Goal: Transaction & Acquisition: Purchase product/service

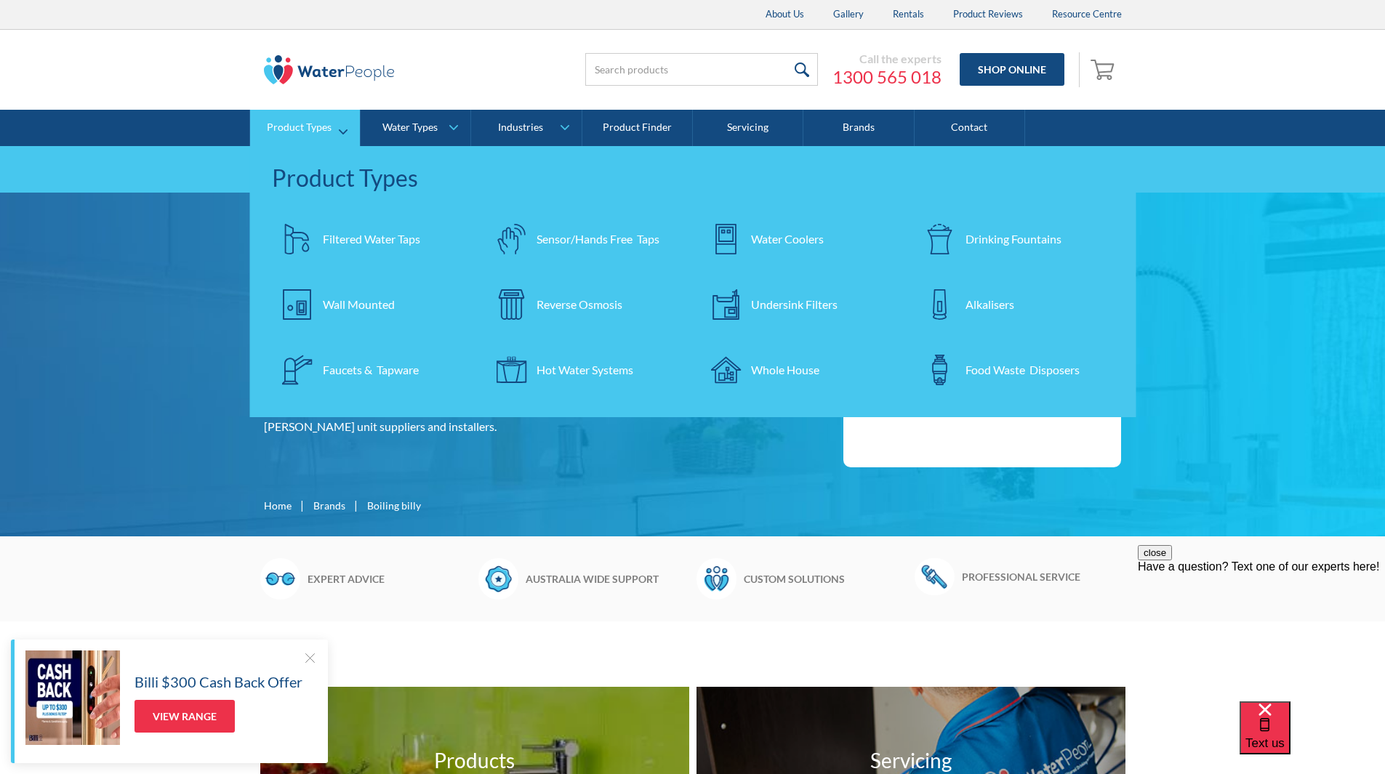
click at [359, 299] on div "Wall Mounted" at bounding box center [359, 304] width 72 height 17
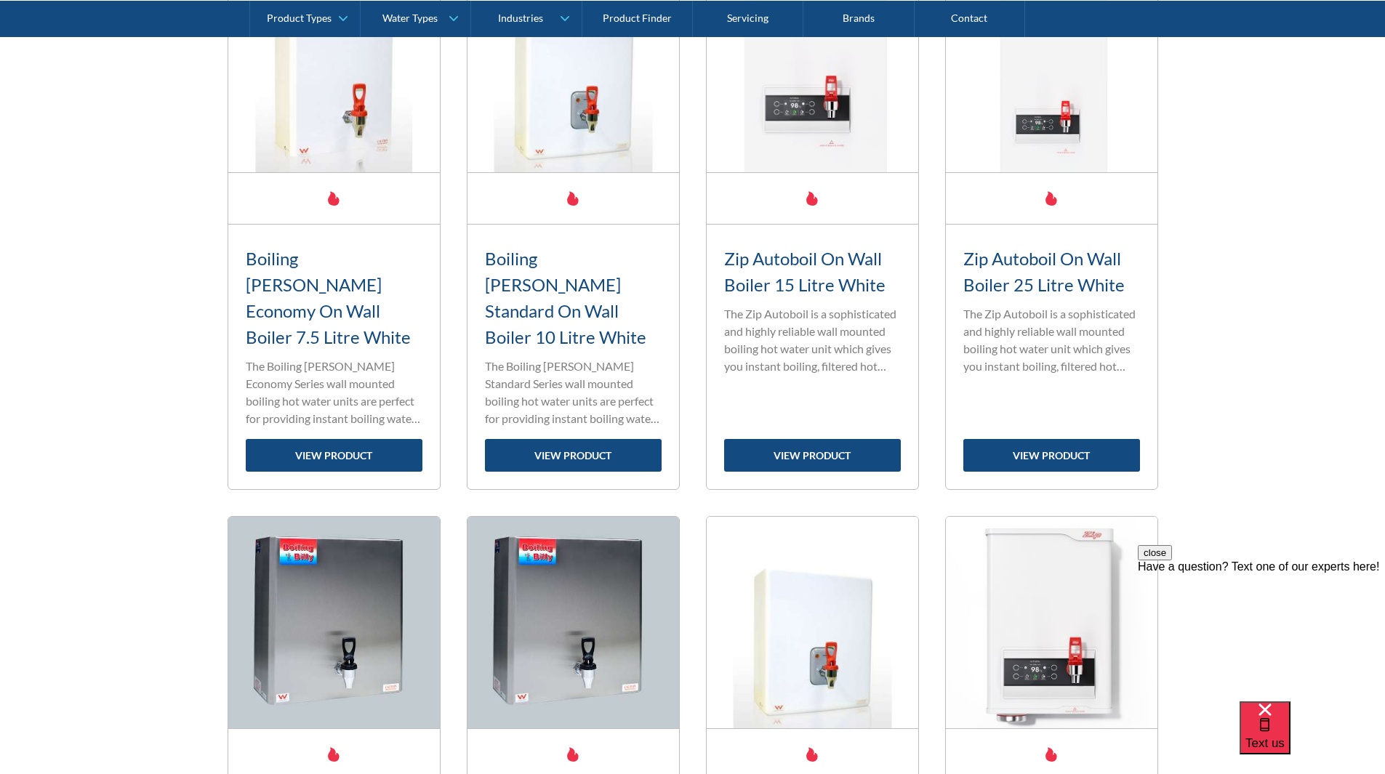
scroll to position [2184, 0]
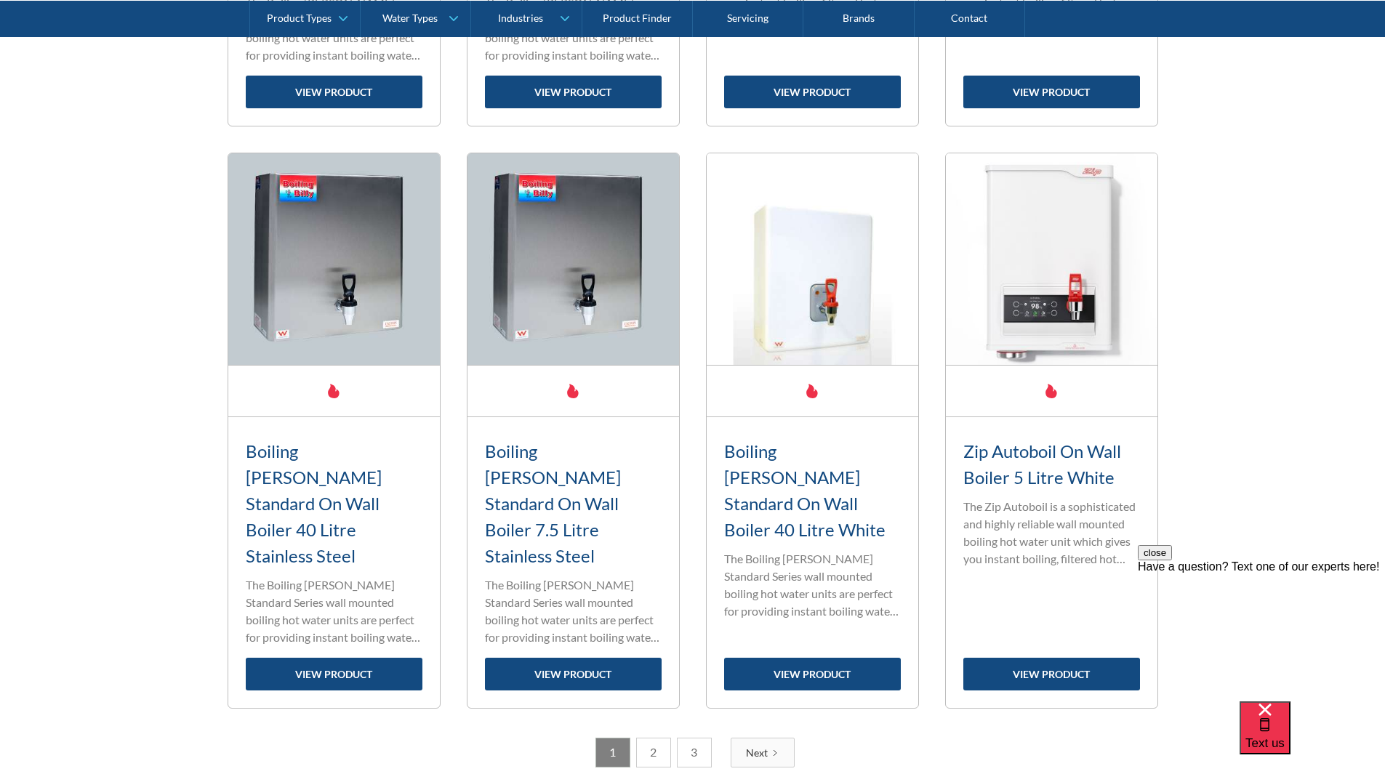
click at [657, 738] on link "2" at bounding box center [653, 753] width 35 height 30
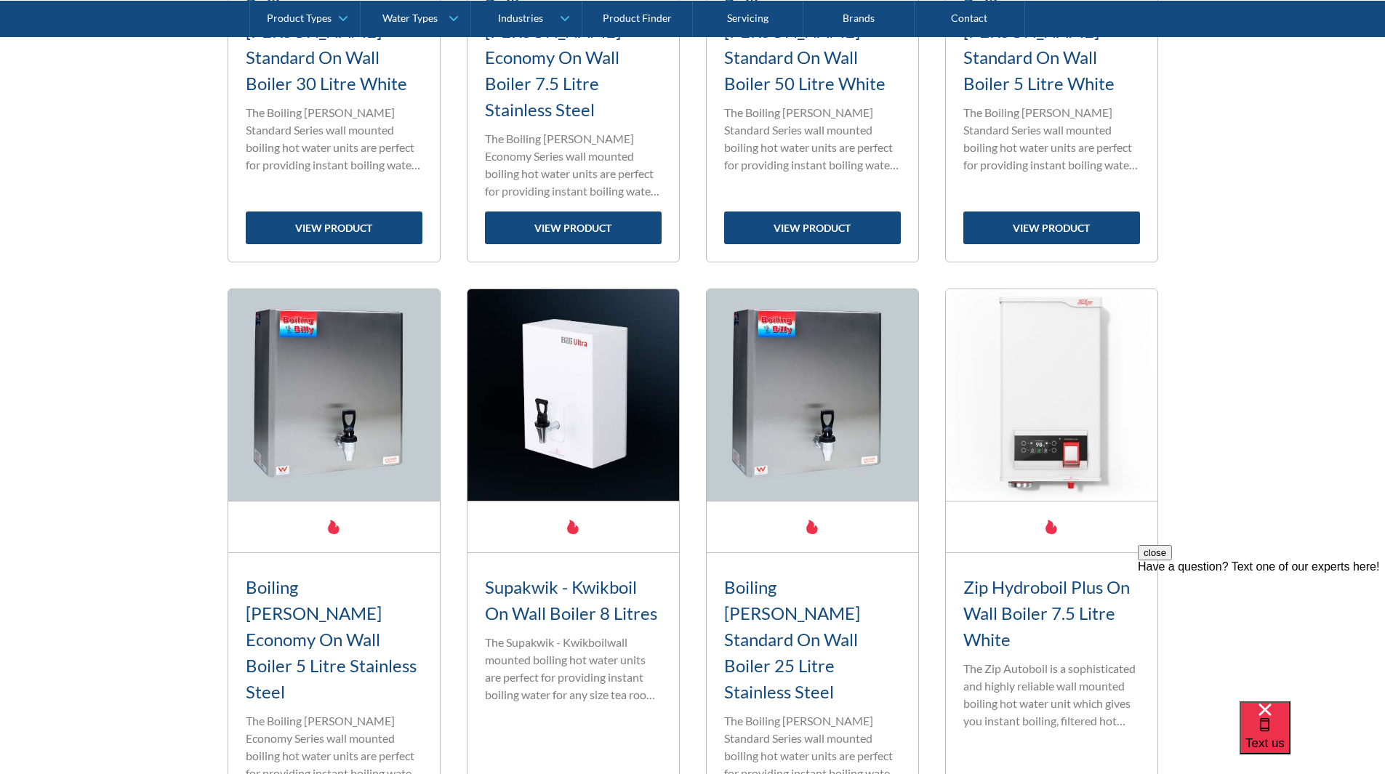
scroll to position [2354, 0]
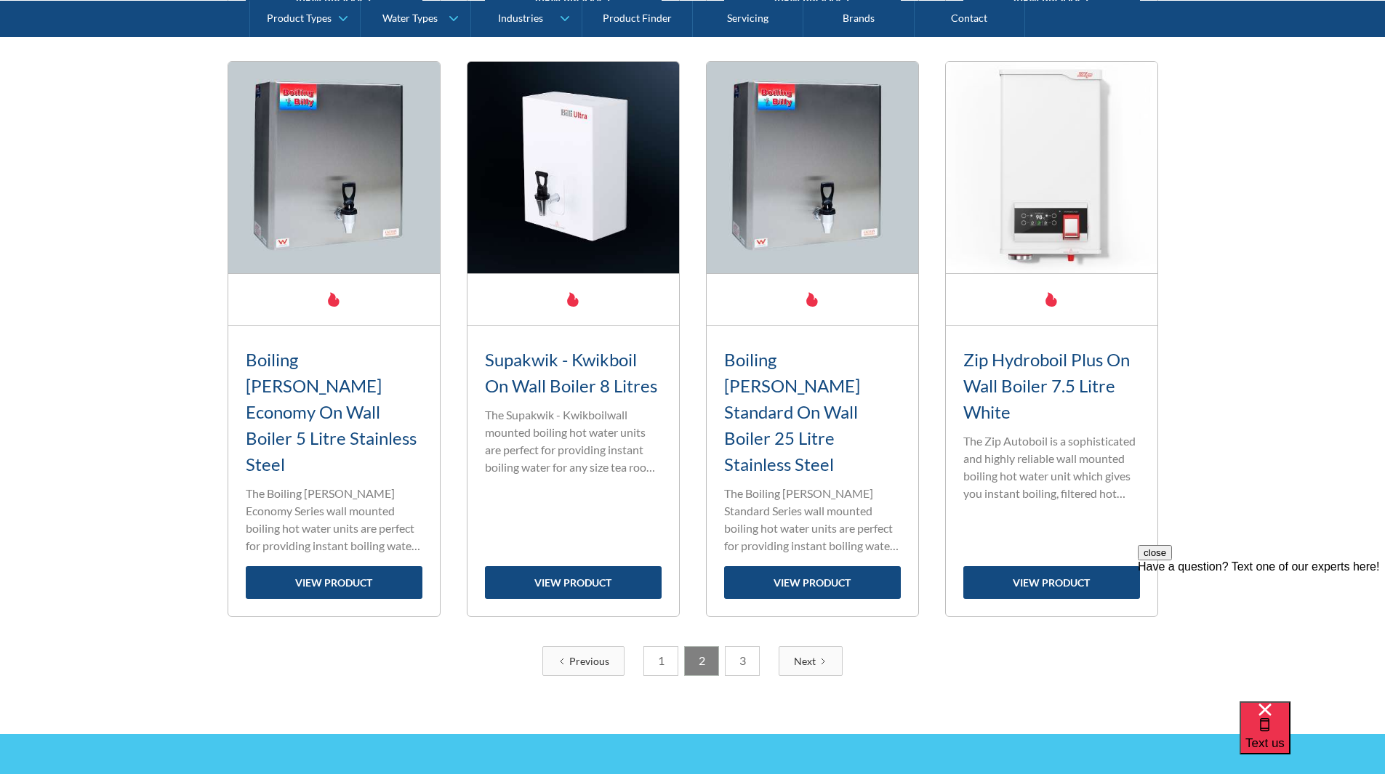
click at [736, 646] on link "3" at bounding box center [742, 661] width 35 height 30
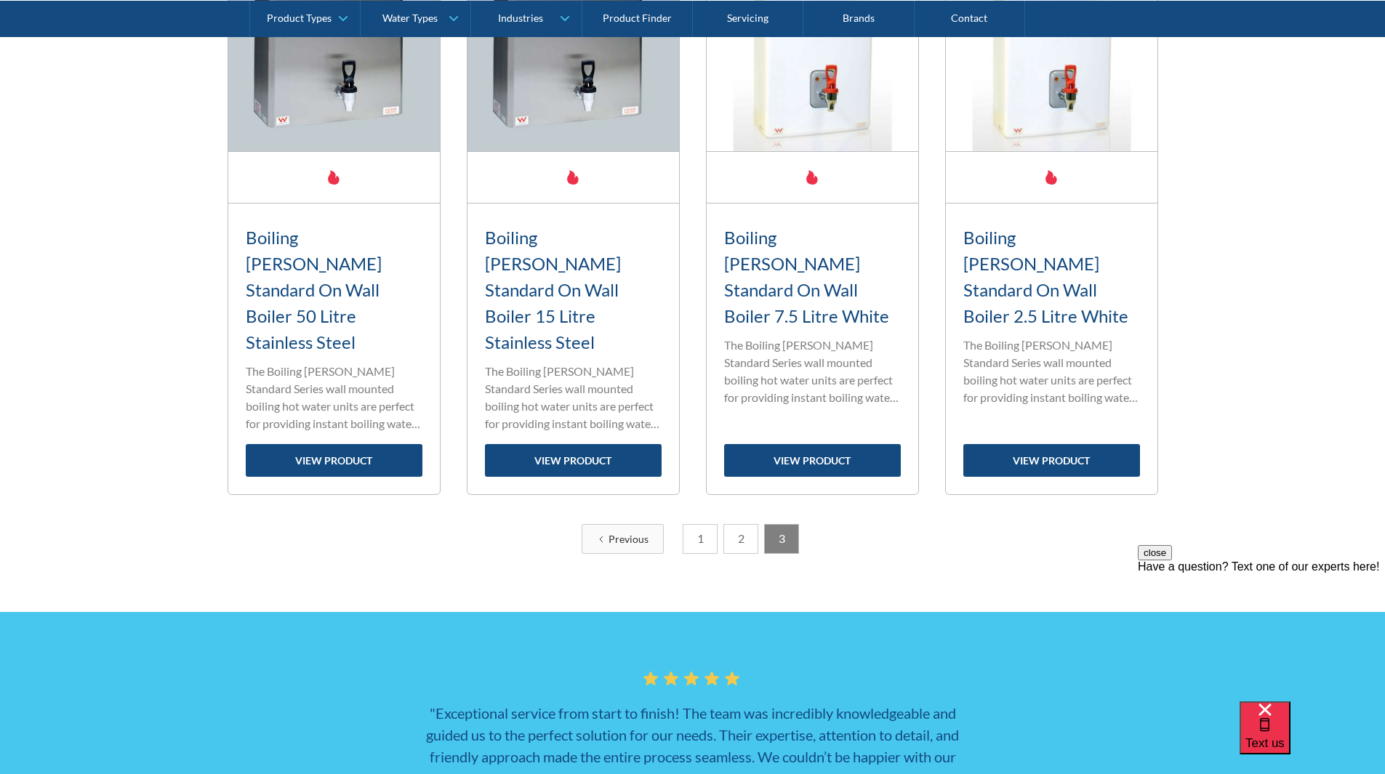
scroll to position [2064, 0]
